Goal: Find specific page/section: Find specific page/section

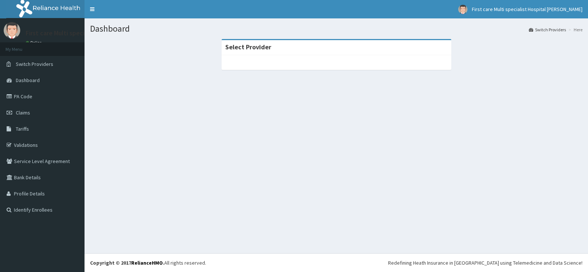
click at [264, 48] on strong "Select Provider" at bounding box center [248, 47] width 46 height 8
click at [302, 53] on div "Select Provider" at bounding box center [337, 47] width 230 height 15
click at [246, 47] on strong "Select Provider" at bounding box center [248, 47] width 46 height 8
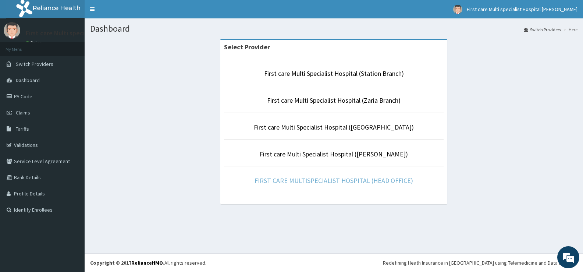
click at [324, 180] on link "FIRST CARE MULTISPECIALIST HOSPITAL (HEAD OFFICE)" at bounding box center [333, 180] width 158 height 8
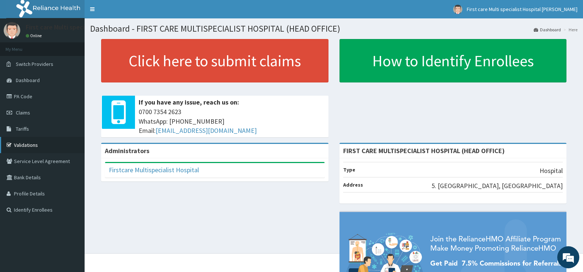
click at [55, 147] on link "Validations" at bounding box center [42, 145] width 85 height 16
